Goal: Task Accomplishment & Management: Manage account settings

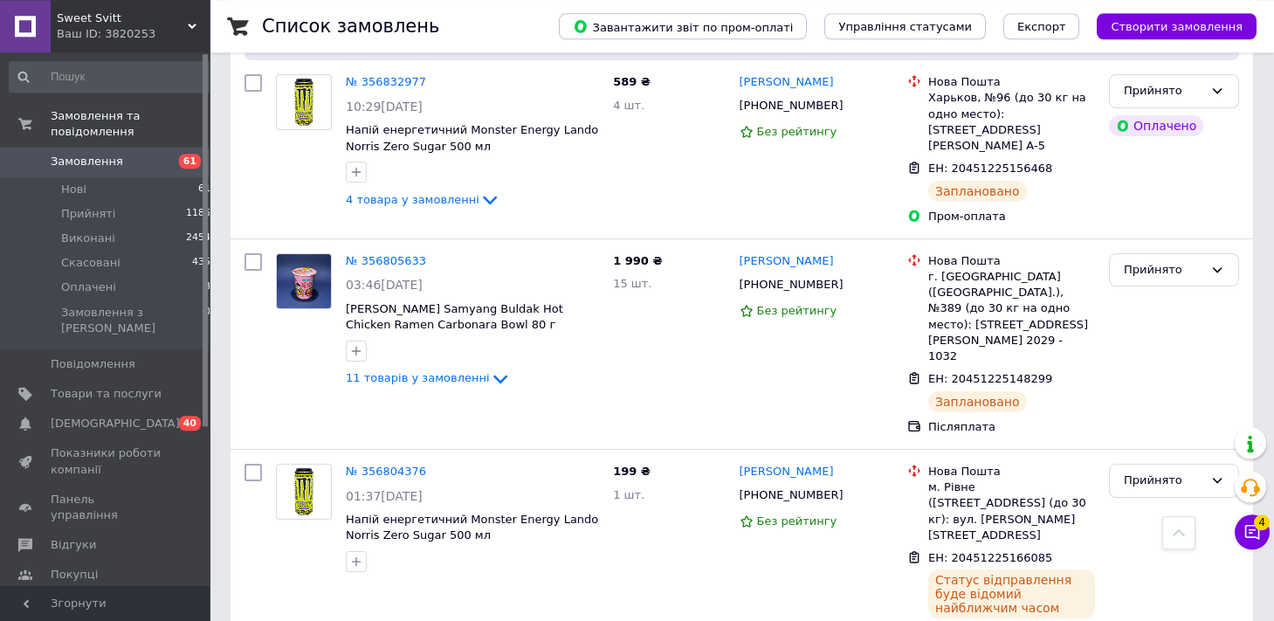
scroll to position [1349, 0]
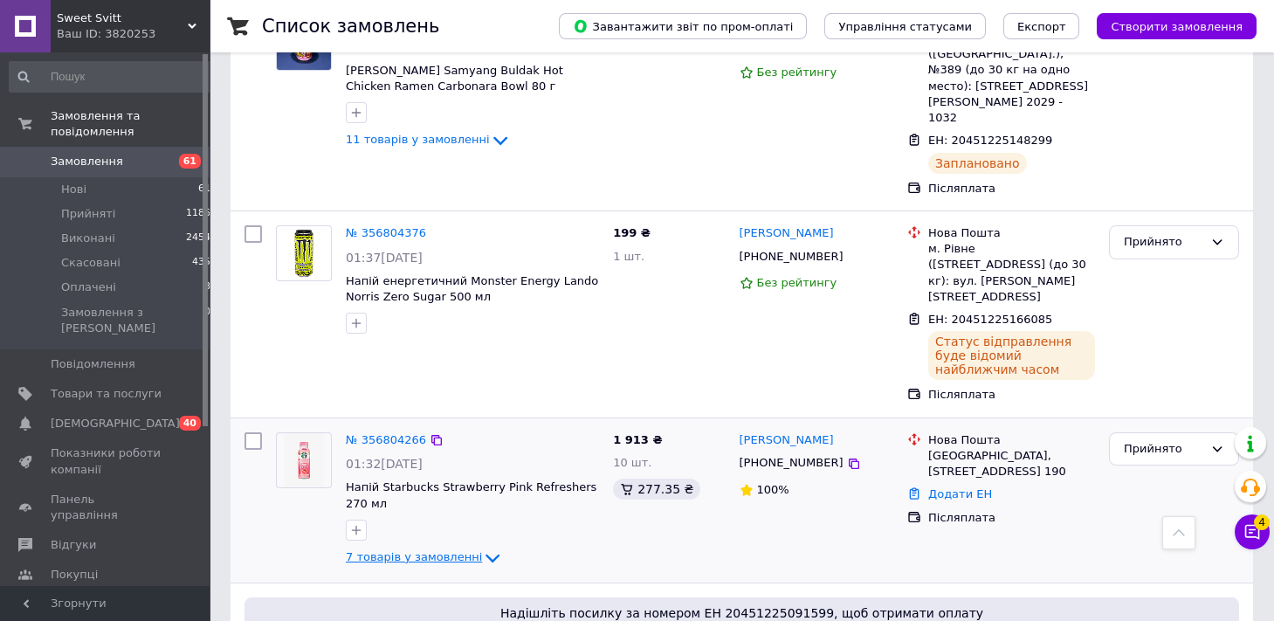
click at [460, 550] on span "7 товарів у замовленні" at bounding box center [414, 556] width 136 height 13
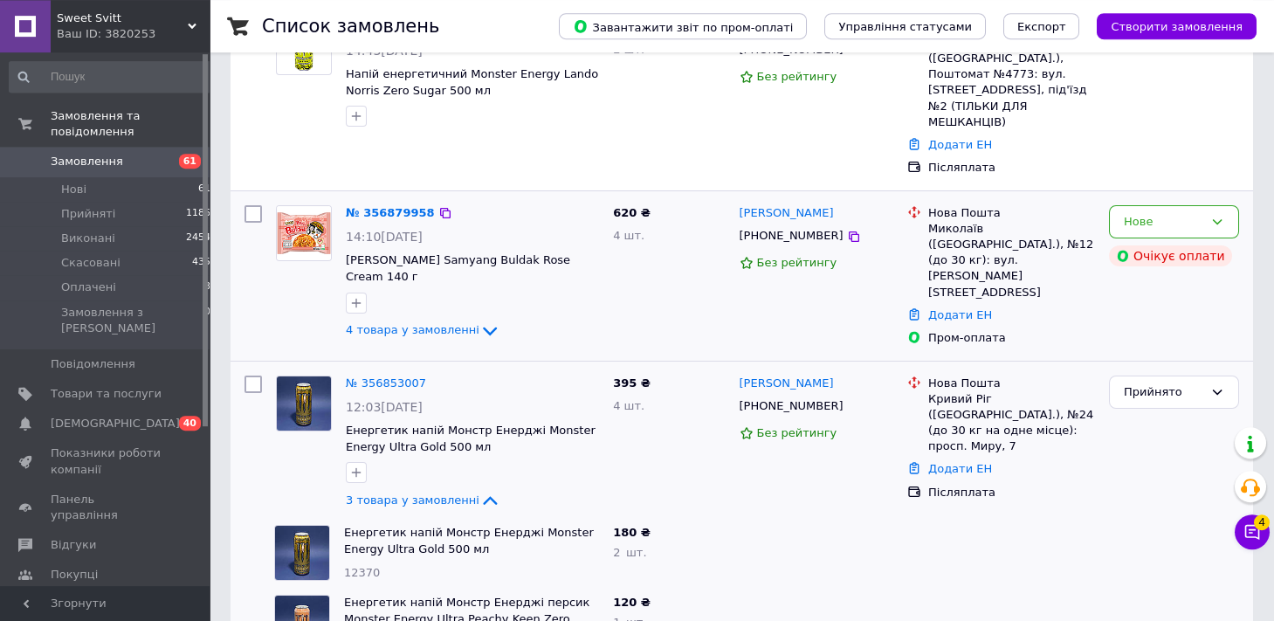
scroll to position [192, 0]
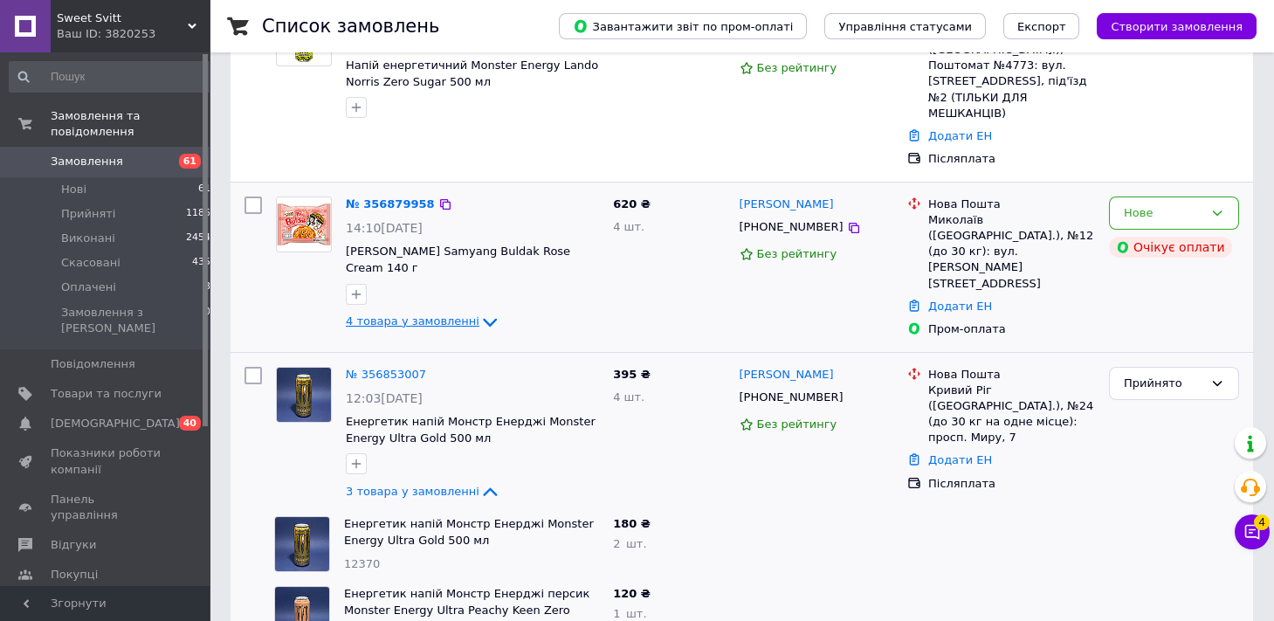
click at [479, 312] on icon at bounding box center [489, 322] width 21 height 21
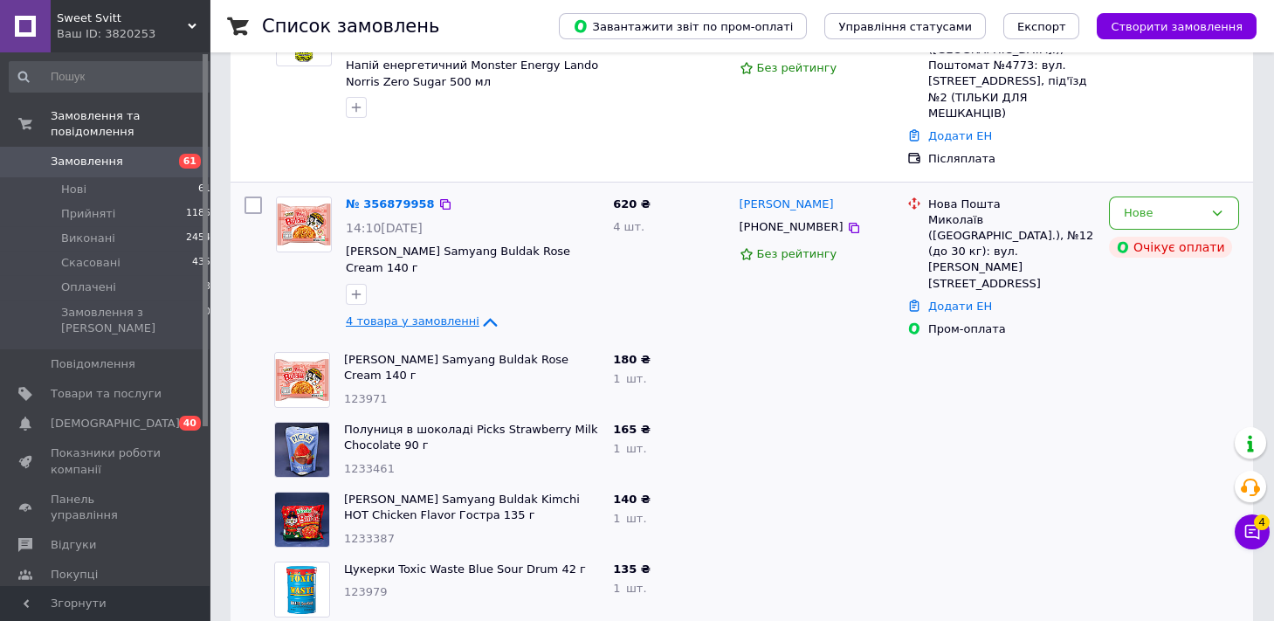
scroll to position [96, 0]
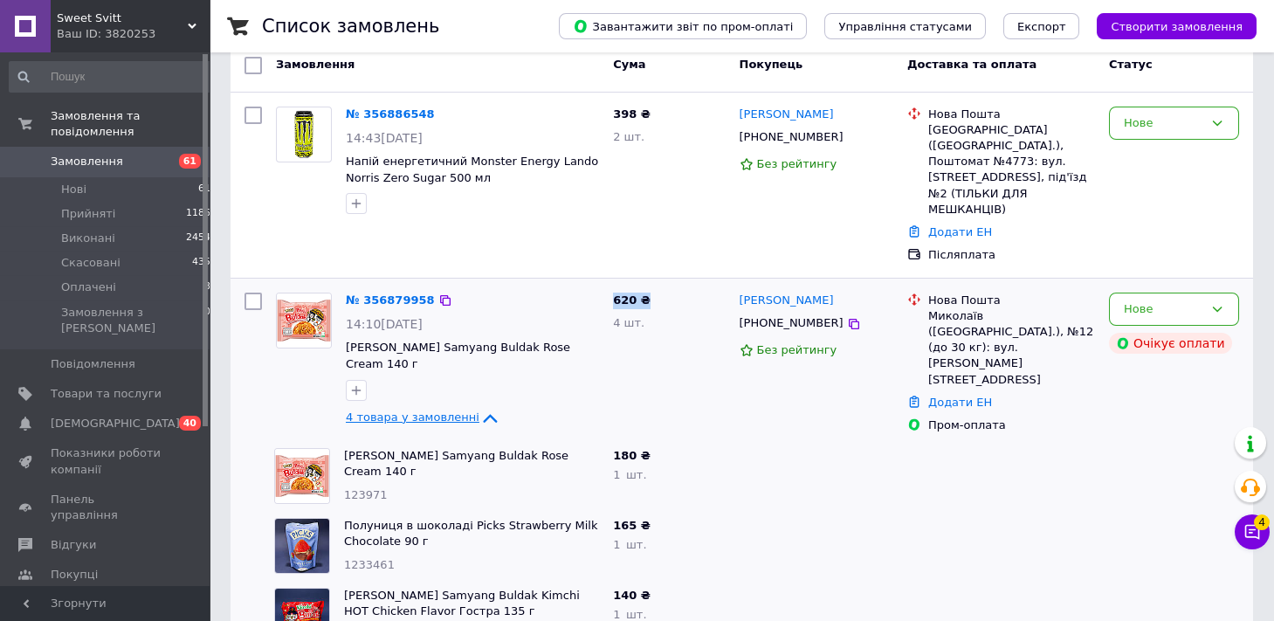
drag, startPoint x: 613, startPoint y: 268, endPoint x: 644, endPoint y: 272, distance: 31.7
click at [644, 285] on div "620 ₴ 4 шт." at bounding box center [669, 362] width 126 height 155
click at [687, 441] on div "180 ₴ 1   шт." at bounding box center [669, 476] width 126 height 70
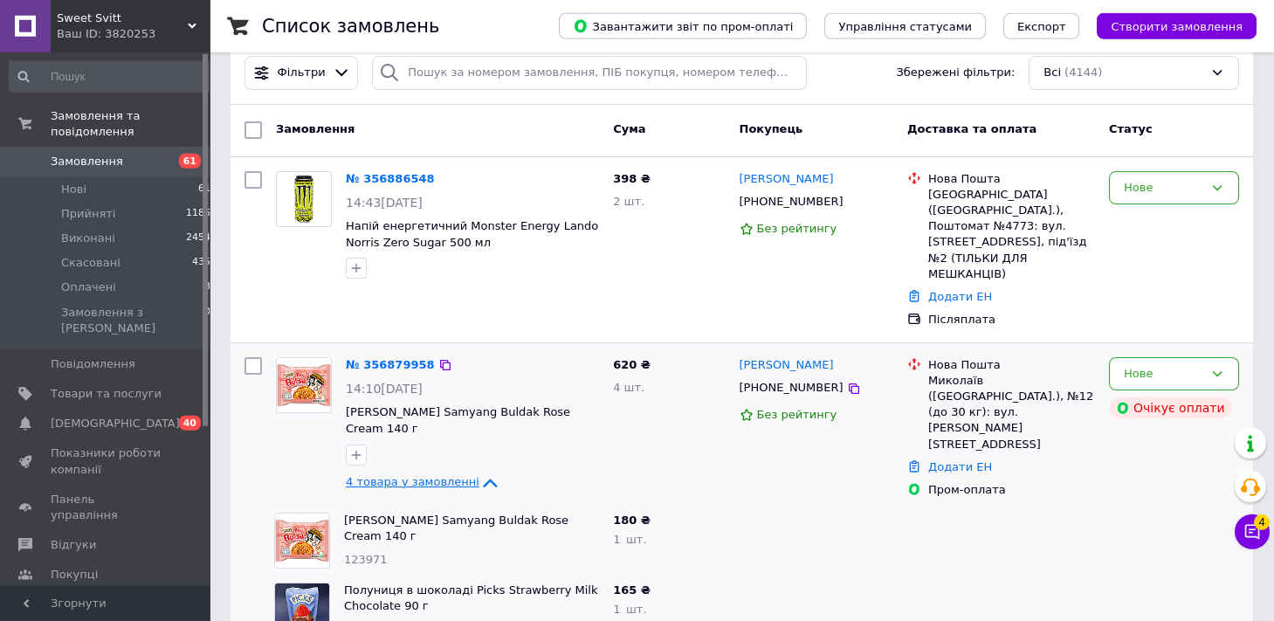
scroll to position [0, 0]
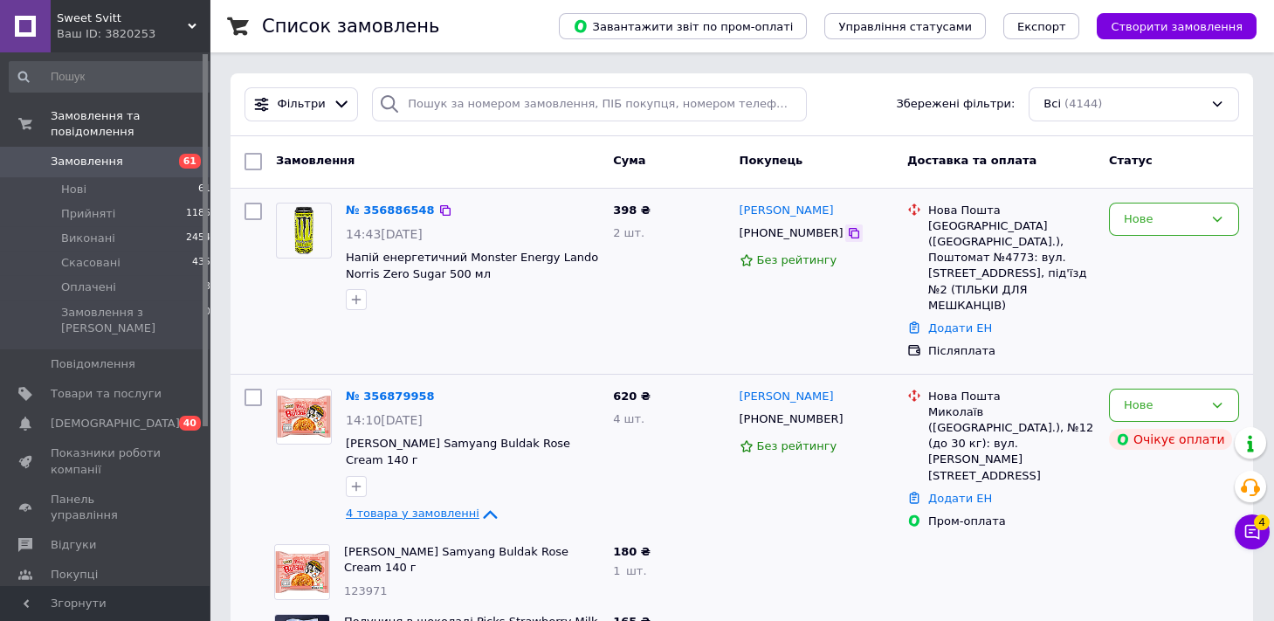
click at [849, 236] on icon at bounding box center [854, 233] width 10 height 10
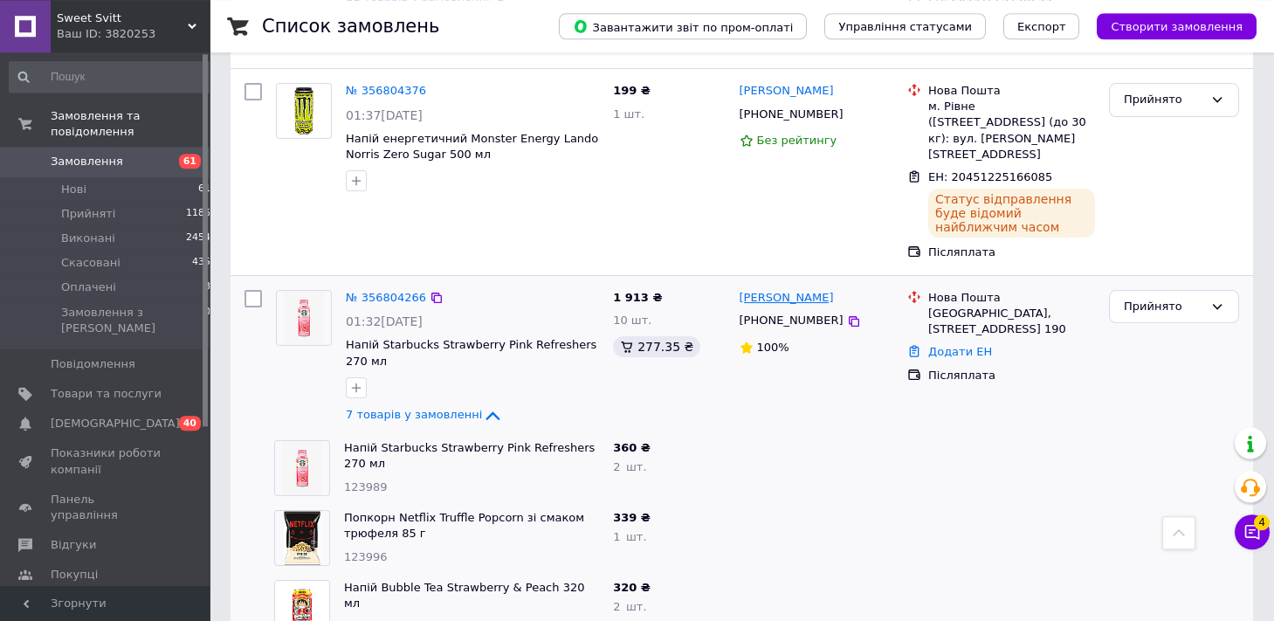
scroll to position [1735, 0]
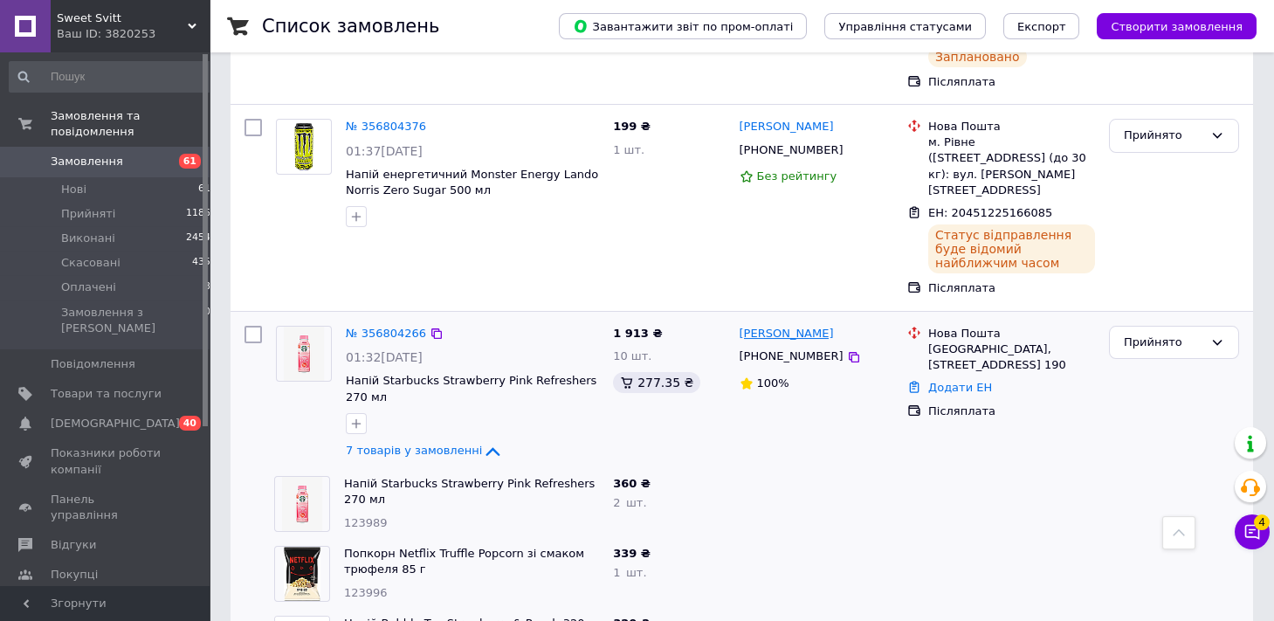
click at [779, 326] on link "[PERSON_NAME]" at bounding box center [787, 334] width 94 height 17
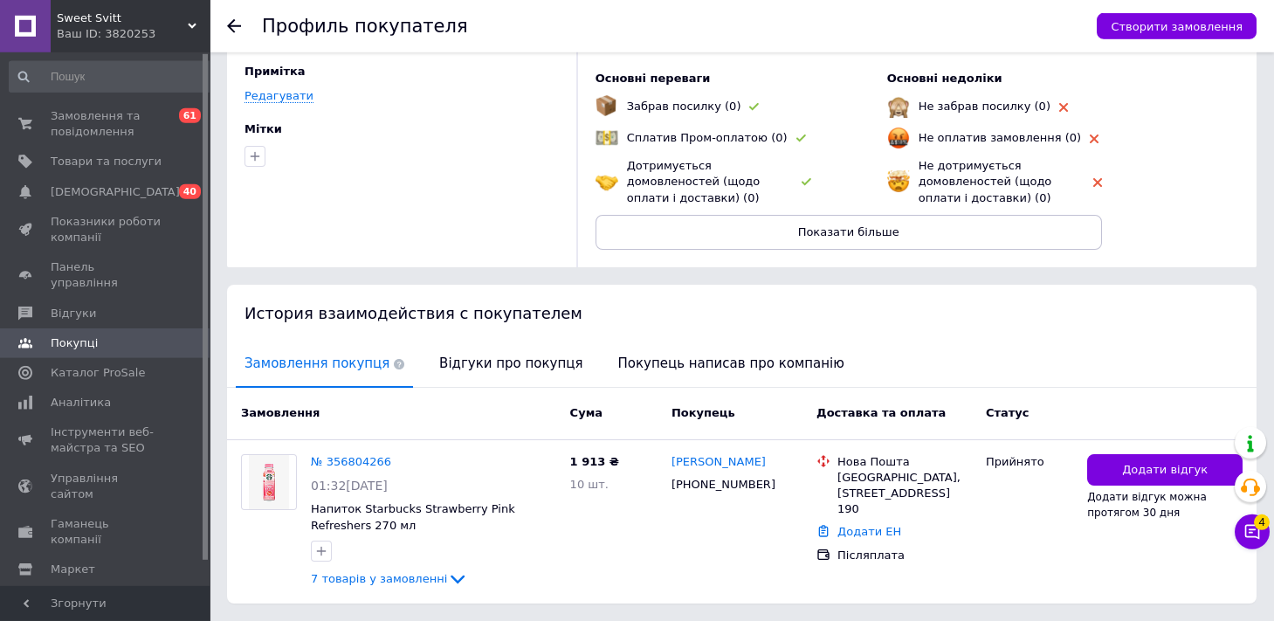
scroll to position [164, 0]
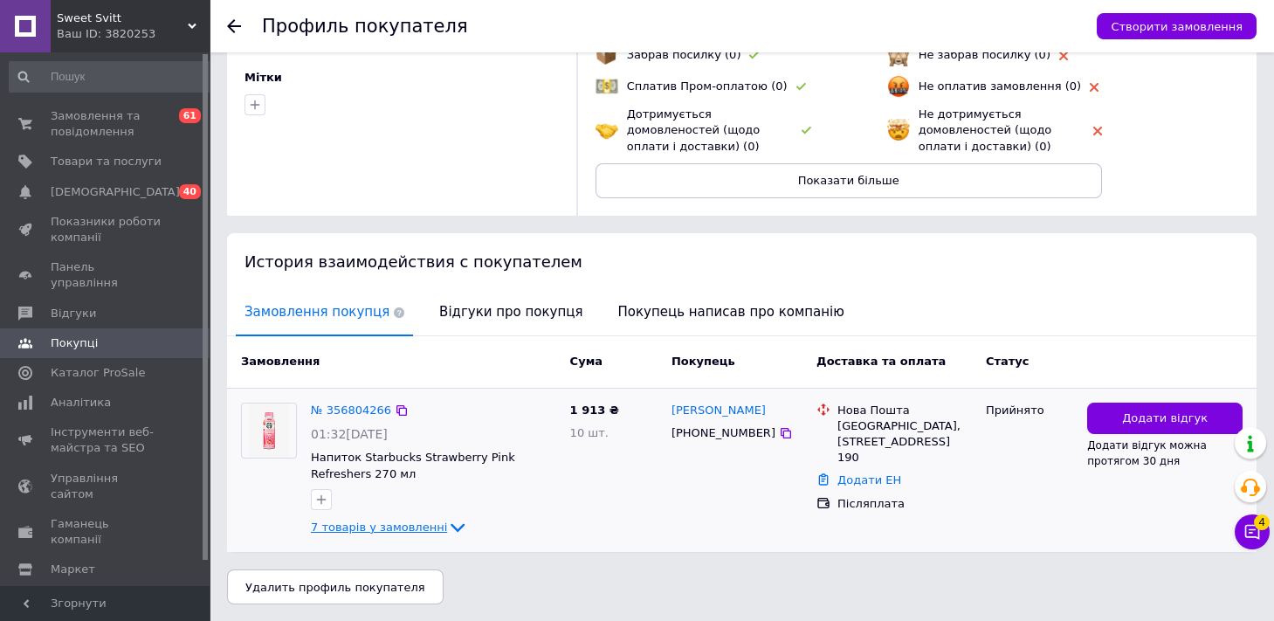
click at [411, 524] on span "7 товарів у замовленні" at bounding box center [379, 526] width 136 height 13
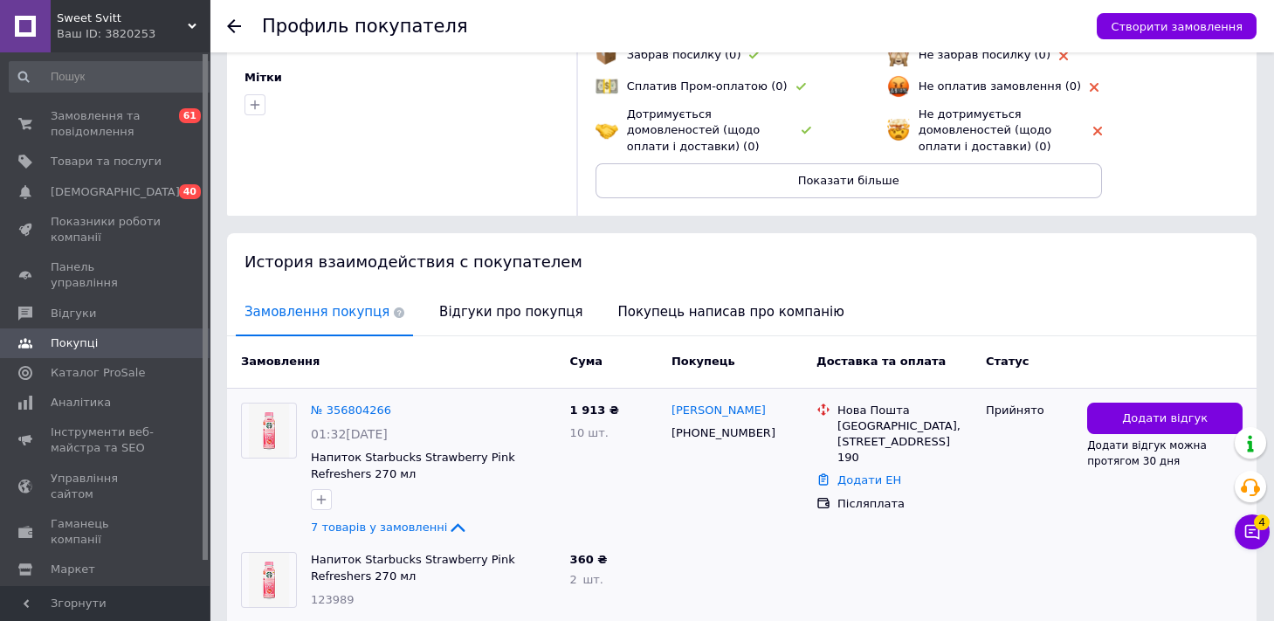
scroll to position [0, 0]
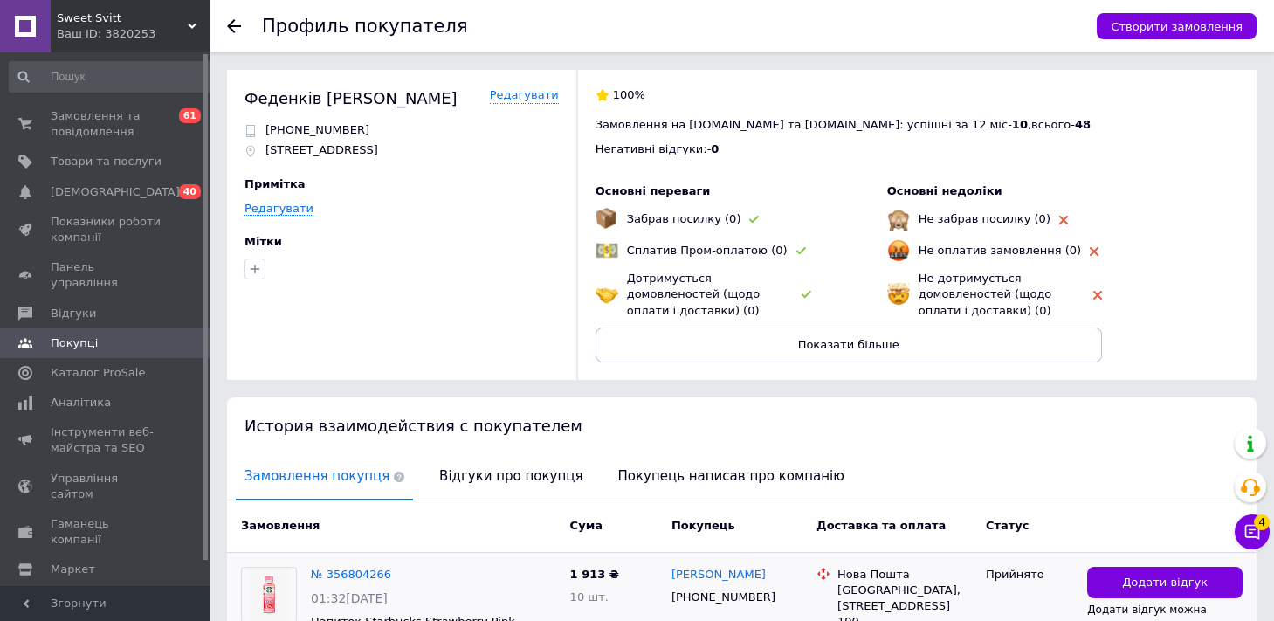
click at [234, 27] on use at bounding box center [234, 26] width 14 height 14
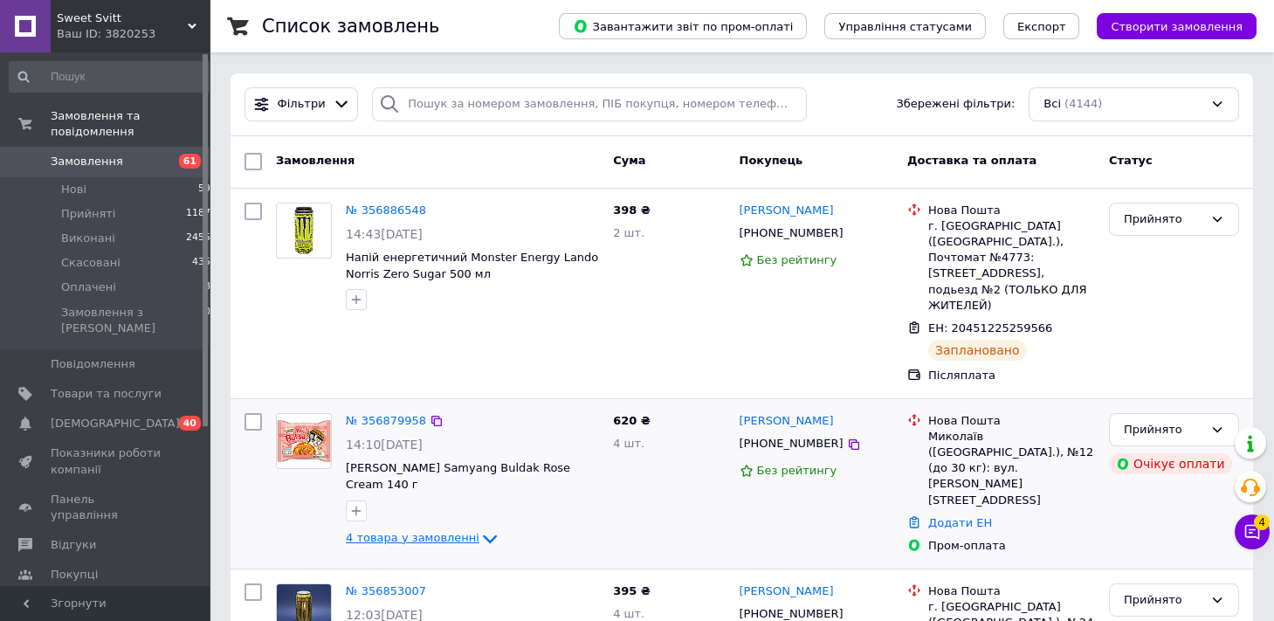
click at [454, 531] on span "4 товара у замовленні" at bounding box center [413, 537] width 134 height 13
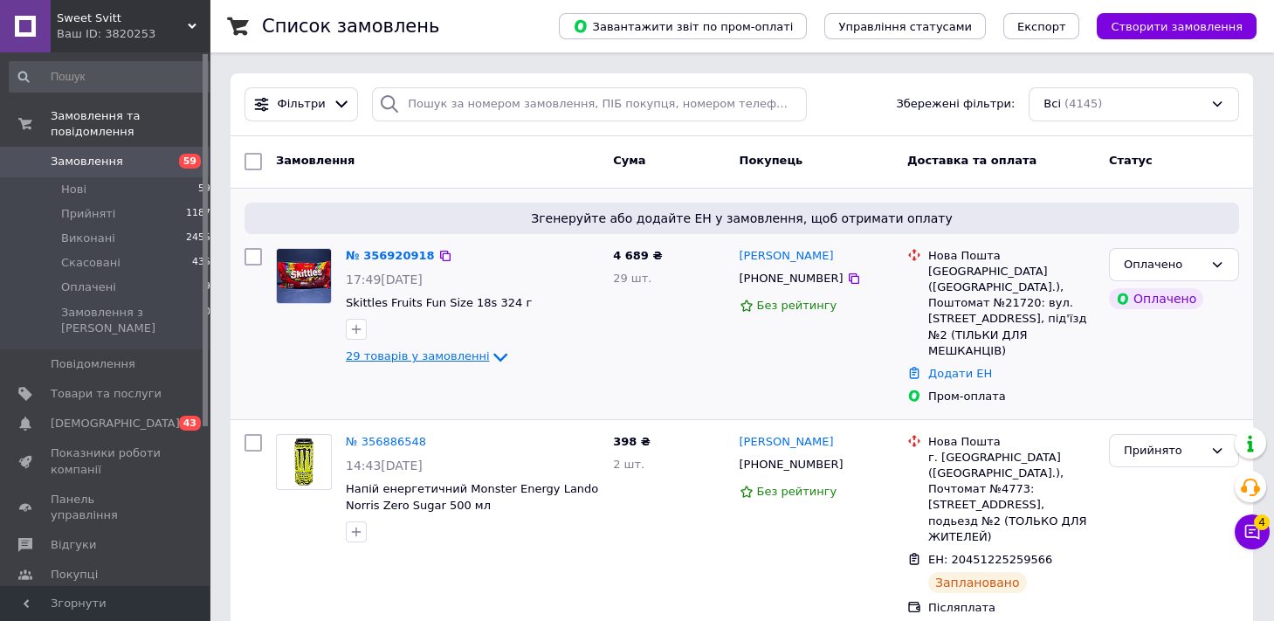
click at [445, 360] on span "29 товарів у замовленні" at bounding box center [418, 356] width 144 height 13
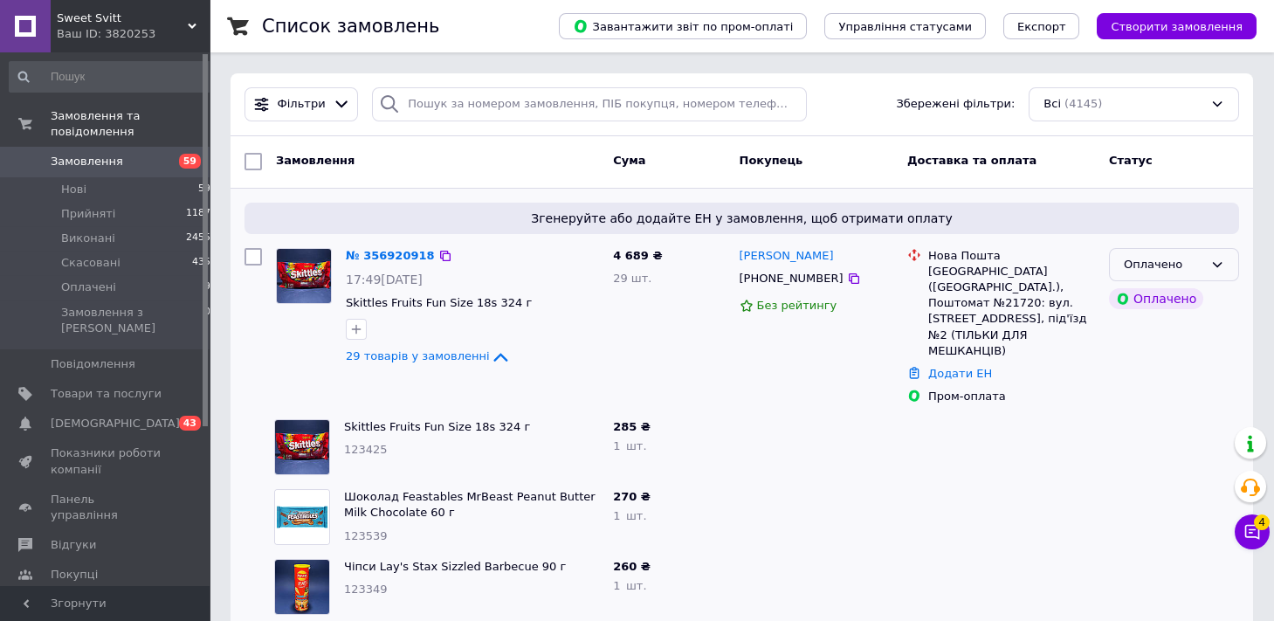
click at [1166, 263] on div "Оплачено" at bounding box center [1163, 265] width 79 height 18
click at [1138, 308] on li "Прийнято" at bounding box center [1174, 301] width 128 height 32
